Goal: Task Accomplishment & Management: Use online tool/utility

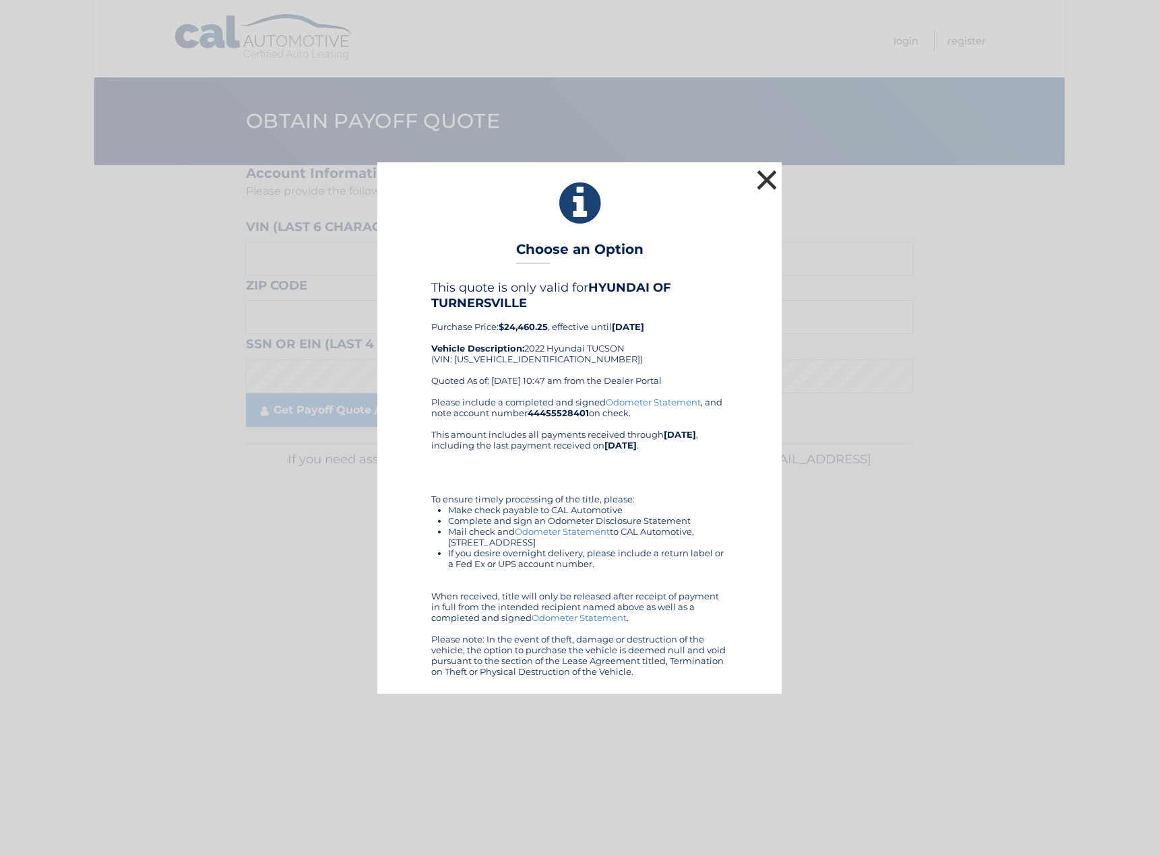
click at [770, 181] on button "×" at bounding box center [766, 179] width 27 height 27
